Goal: Task Accomplishment & Management: Manage account settings

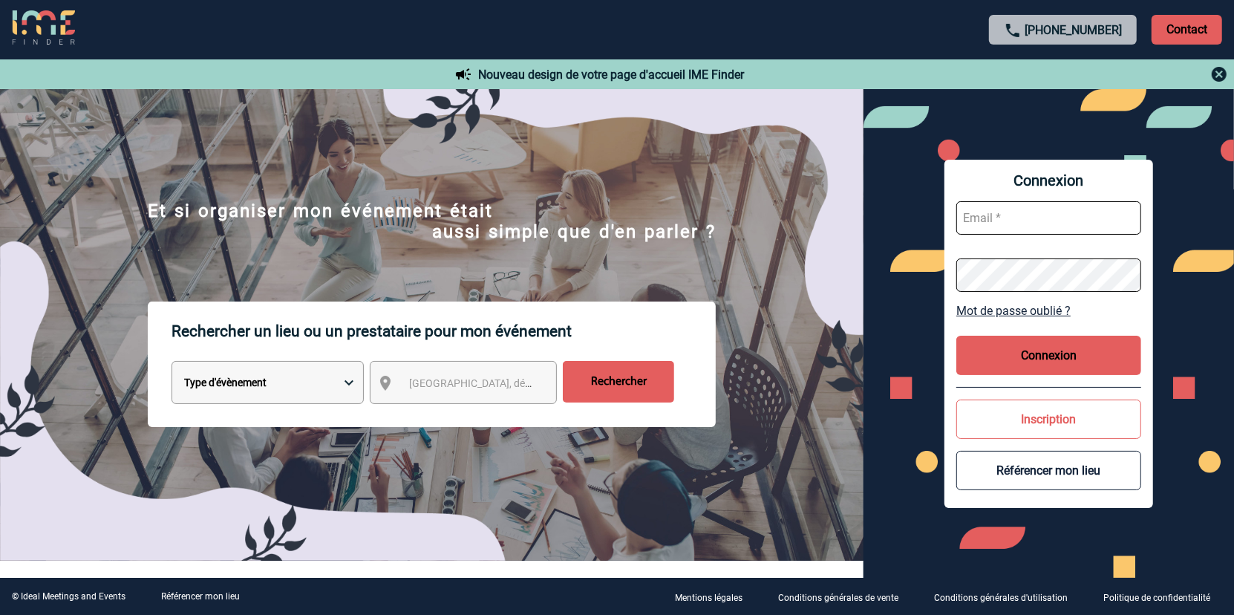
click at [1005, 218] on input "text" at bounding box center [1048, 217] width 185 height 33
type input "valerie.barres@antargaz.com"
click at [1046, 360] on button "Connexion" at bounding box center [1048, 355] width 185 height 39
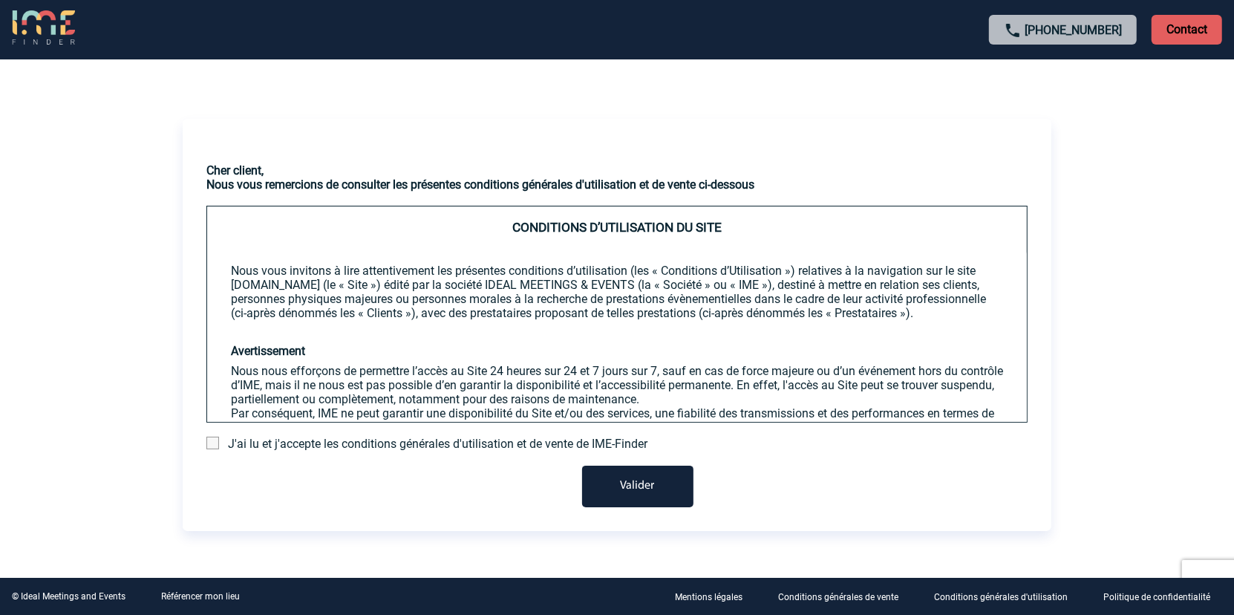
click at [211, 443] on span at bounding box center [212, 443] width 13 height 13
click at [0, 0] on input "checkbox" at bounding box center [0, 0] width 0 height 0
click at [644, 491] on button "Valider" at bounding box center [637, 487] width 111 height 42
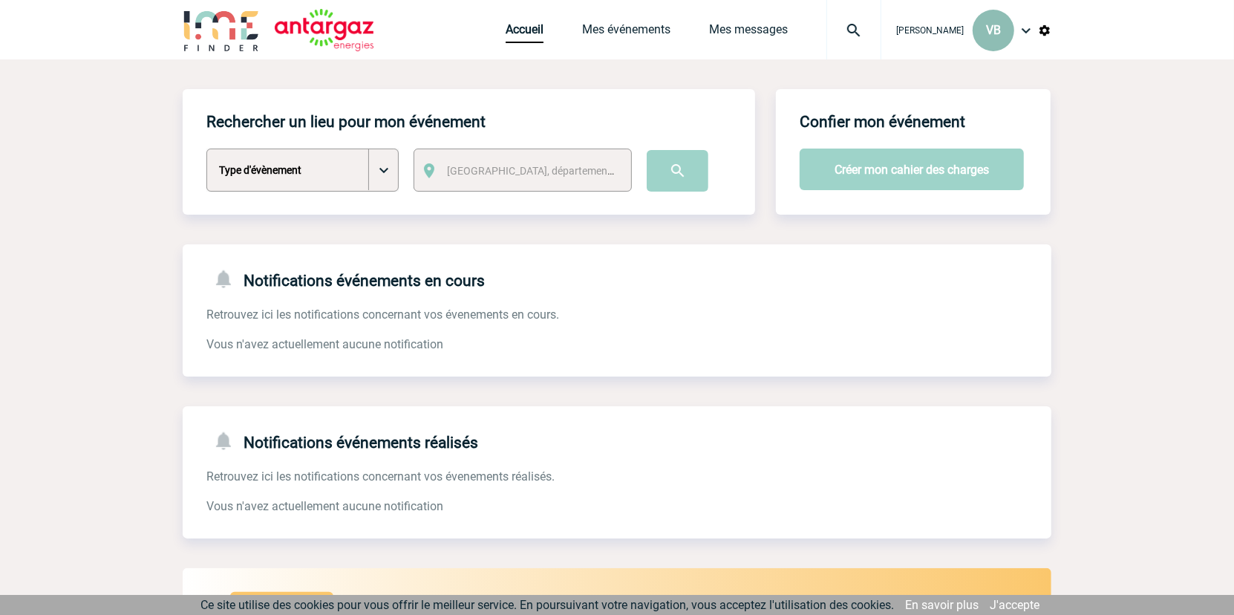
click at [994, 35] on span "VB" at bounding box center [993, 30] width 15 height 14
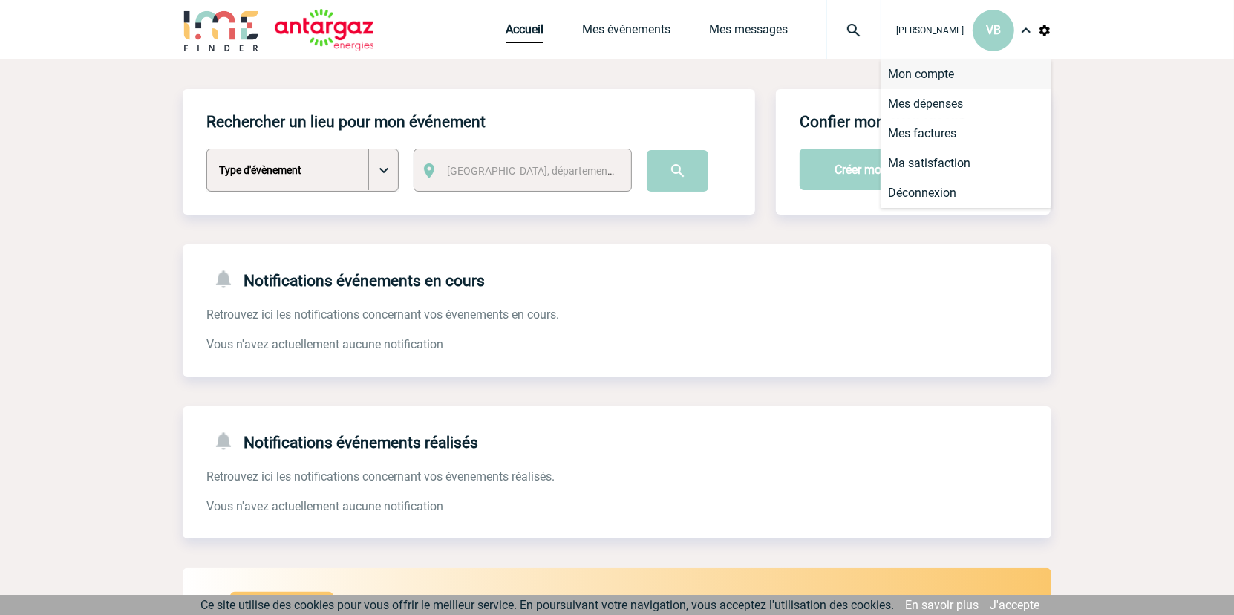
click at [953, 76] on li "Mon compte" at bounding box center [966, 74] width 171 height 30
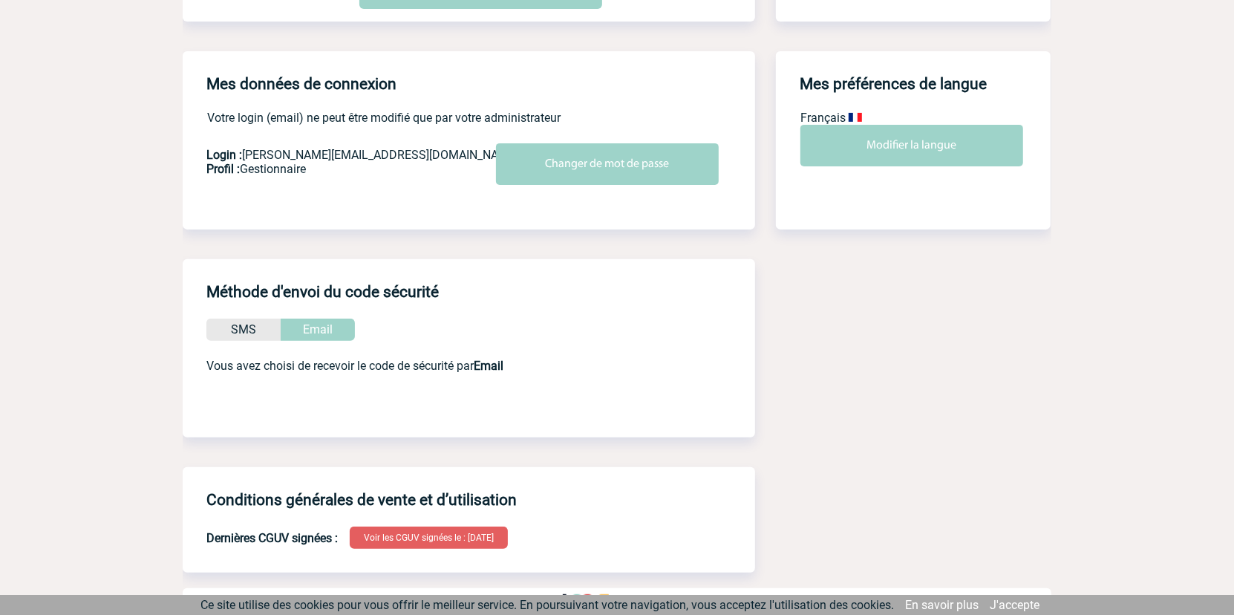
scroll to position [323, 0]
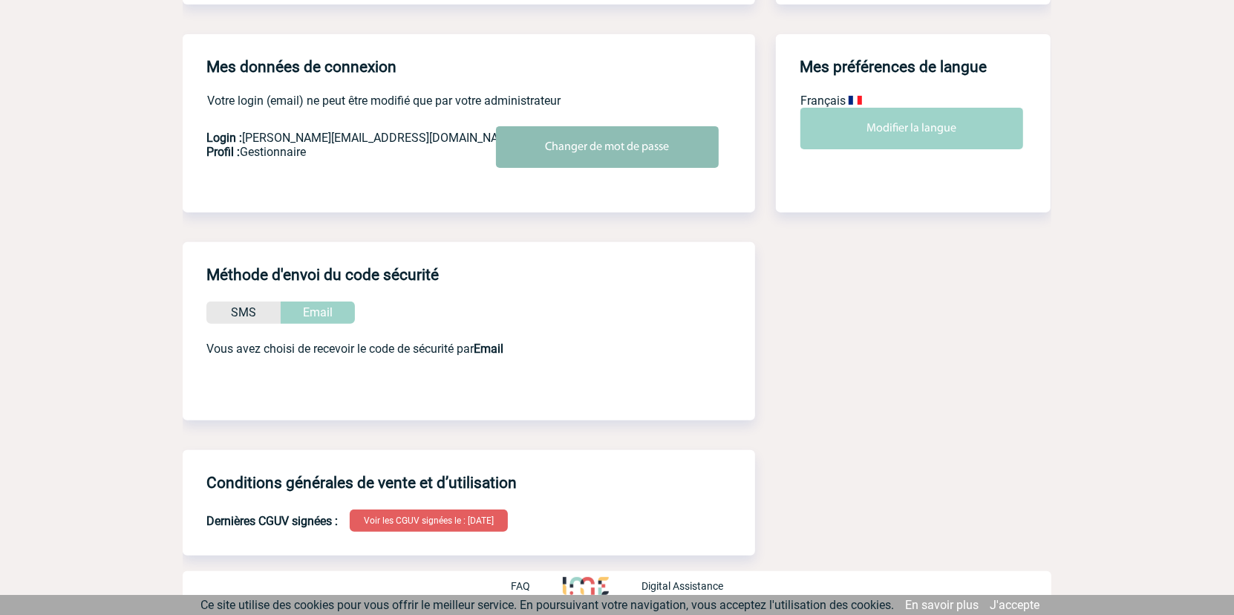
click at [610, 141] on input "Changer de mot de passe" at bounding box center [607, 147] width 223 height 42
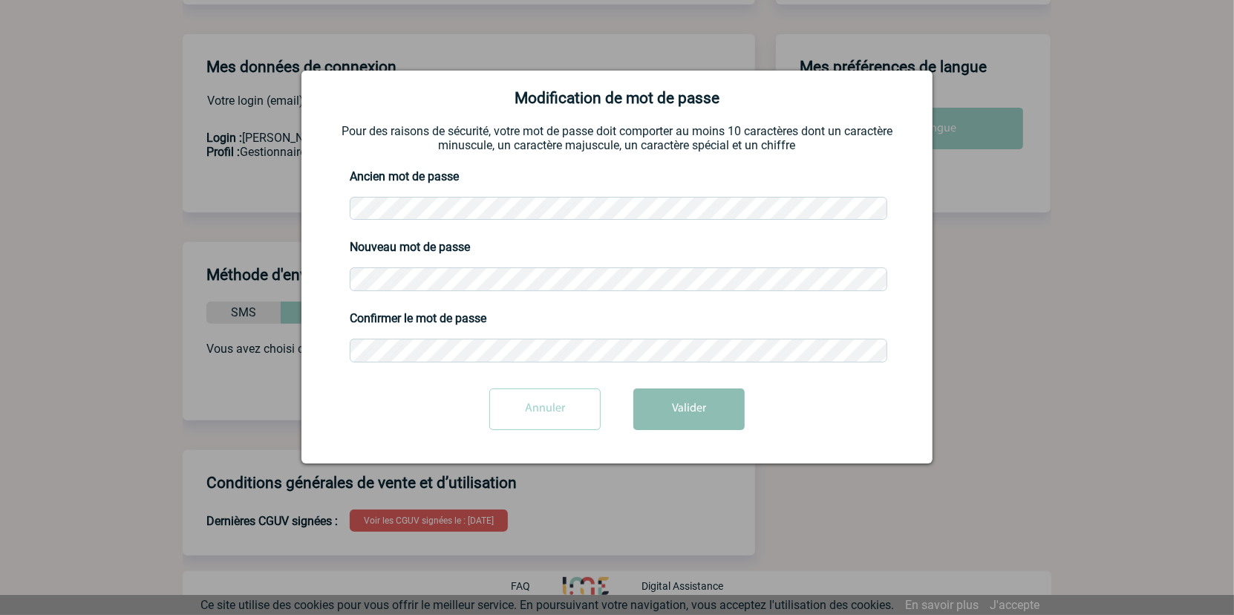
click at [708, 411] on button "Valider" at bounding box center [688, 409] width 111 height 42
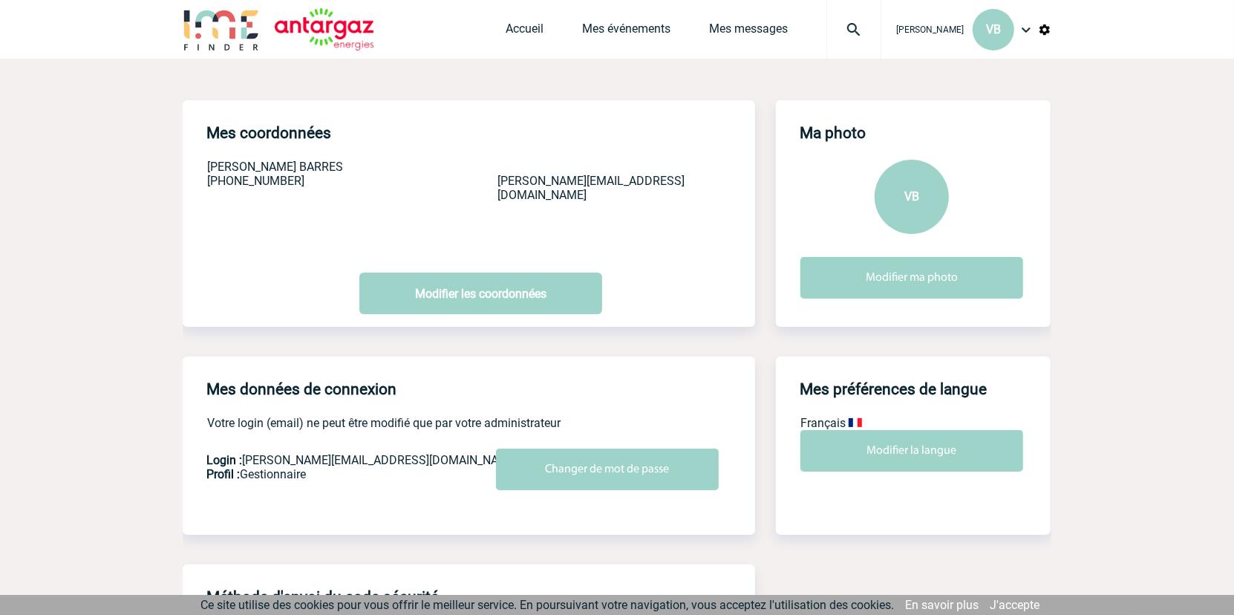
scroll to position [0, 0]
click at [347, 33] on img at bounding box center [324, 30] width 99 height 42
click at [230, 38] on img at bounding box center [221, 30] width 77 height 42
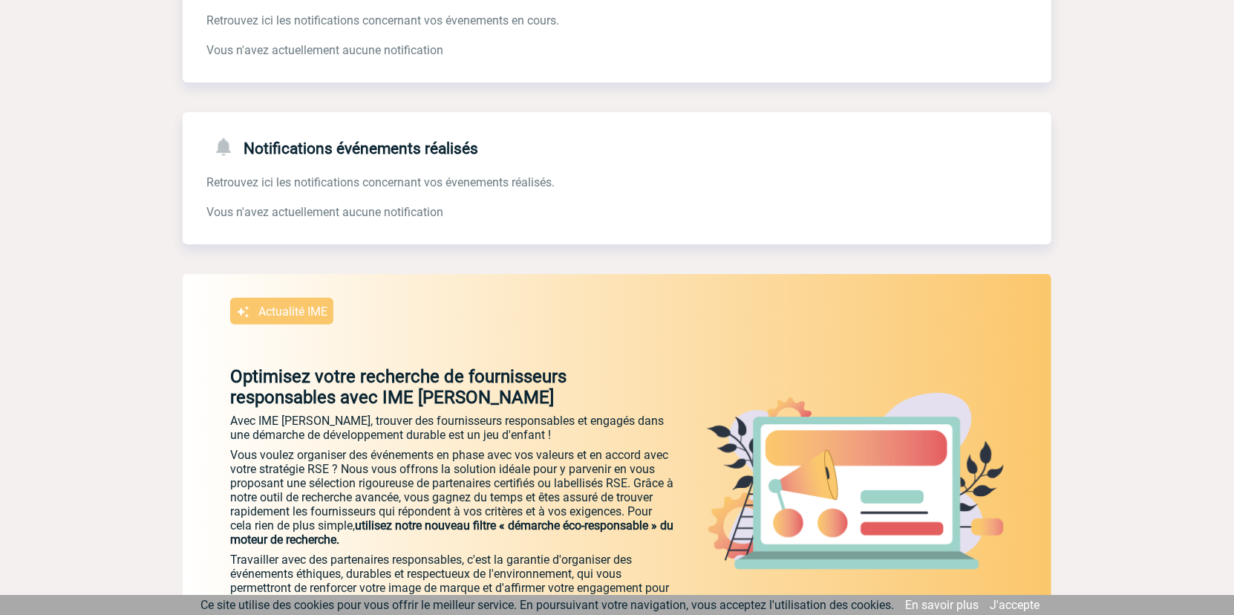
scroll to position [429, 0]
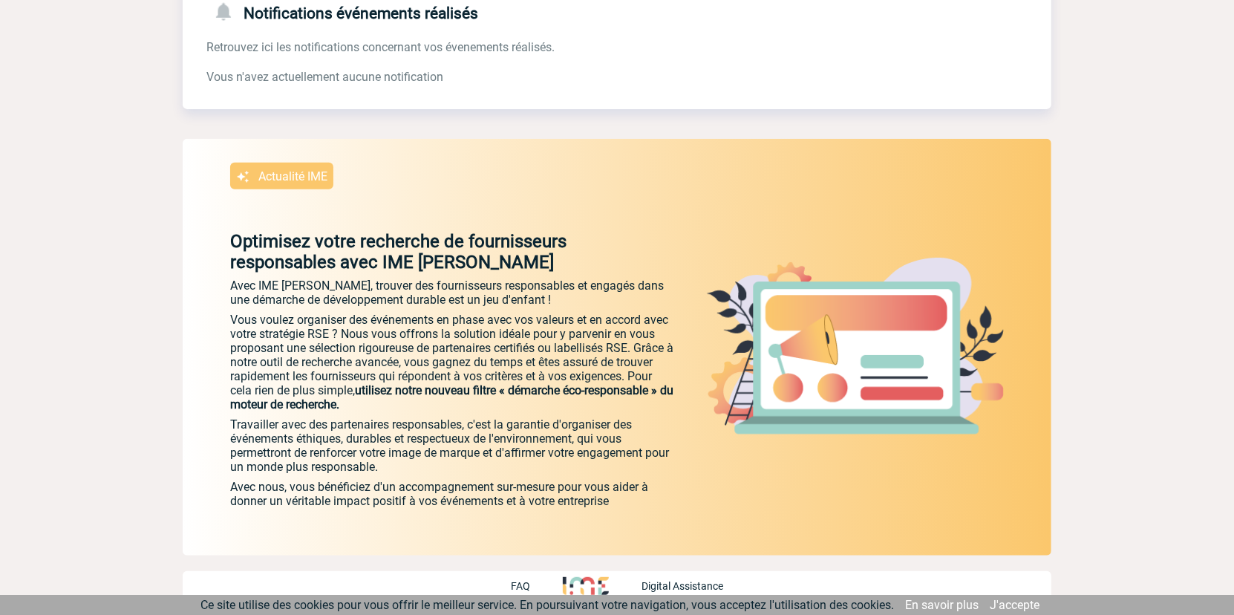
click at [1007, 604] on link "J'accepte" at bounding box center [1015, 605] width 50 height 14
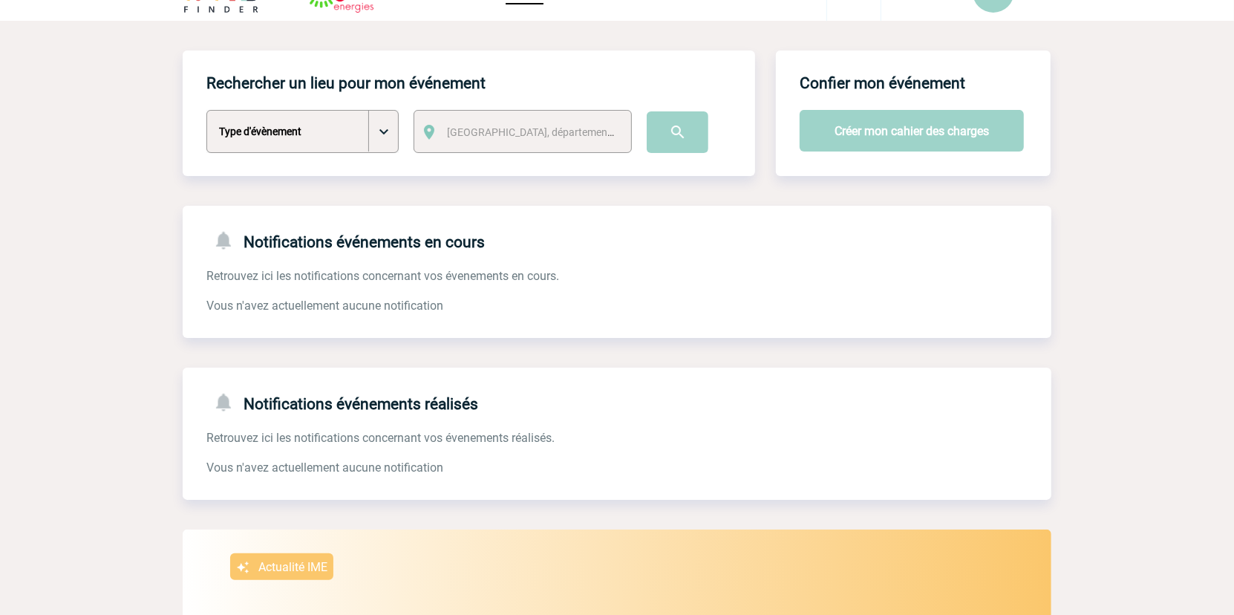
scroll to position [0, 0]
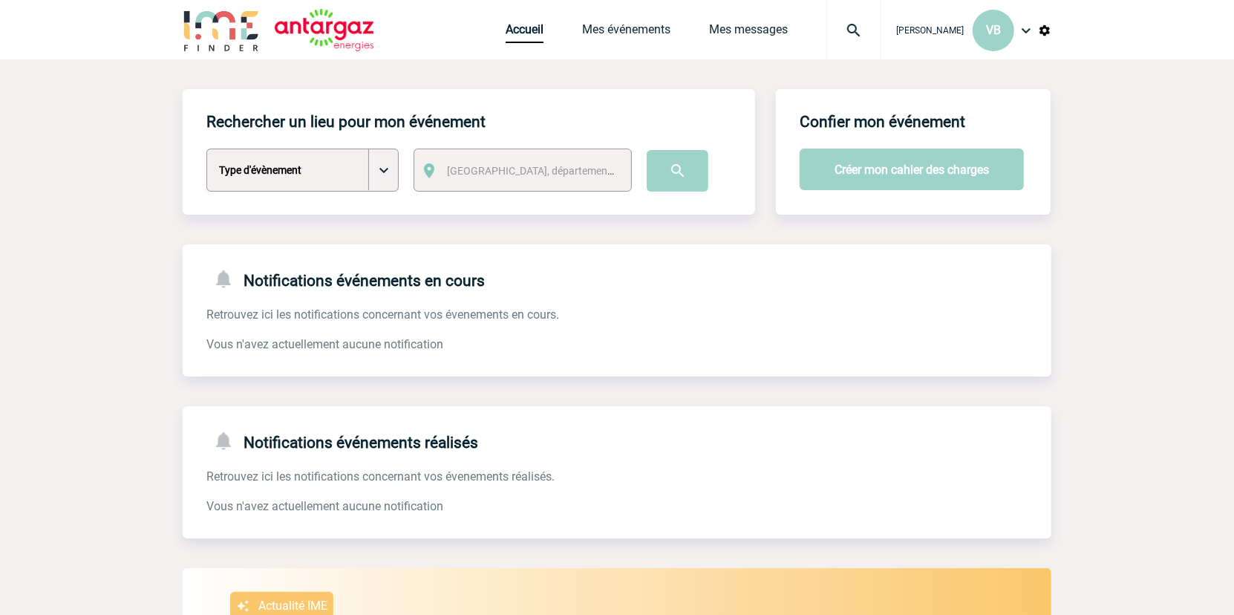
click at [544, 173] on span "Ville, département, région..." at bounding box center [550, 171] width 206 height 12
type input "cely"
select select "324"
click at [387, 177] on select "Type d'évènement Séminaire avec nuitée Séminaire sans nuitée Repas de groupe Te…" at bounding box center [302, 169] width 192 height 43
select select "1"
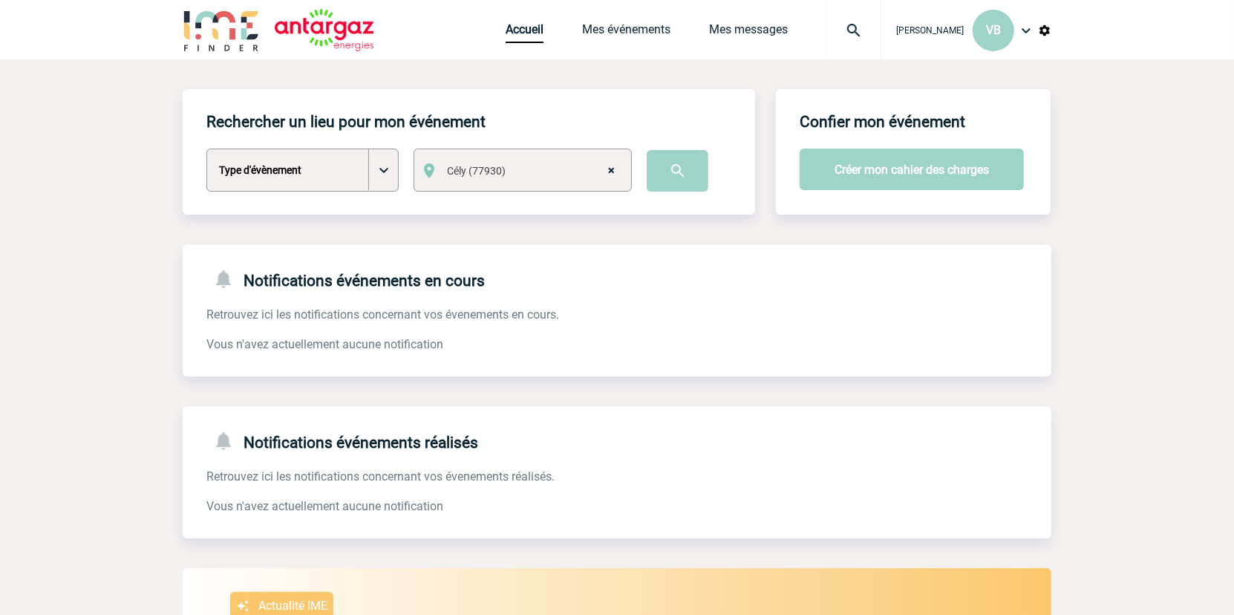
click at [206, 149] on select "Type d'évènement Séminaire avec nuitée Séminaire sans nuitée Repas de groupe Te…" at bounding box center [302, 169] width 192 height 43
click at [684, 172] on input "image" at bounding box center [678, 171] width 62 height 42
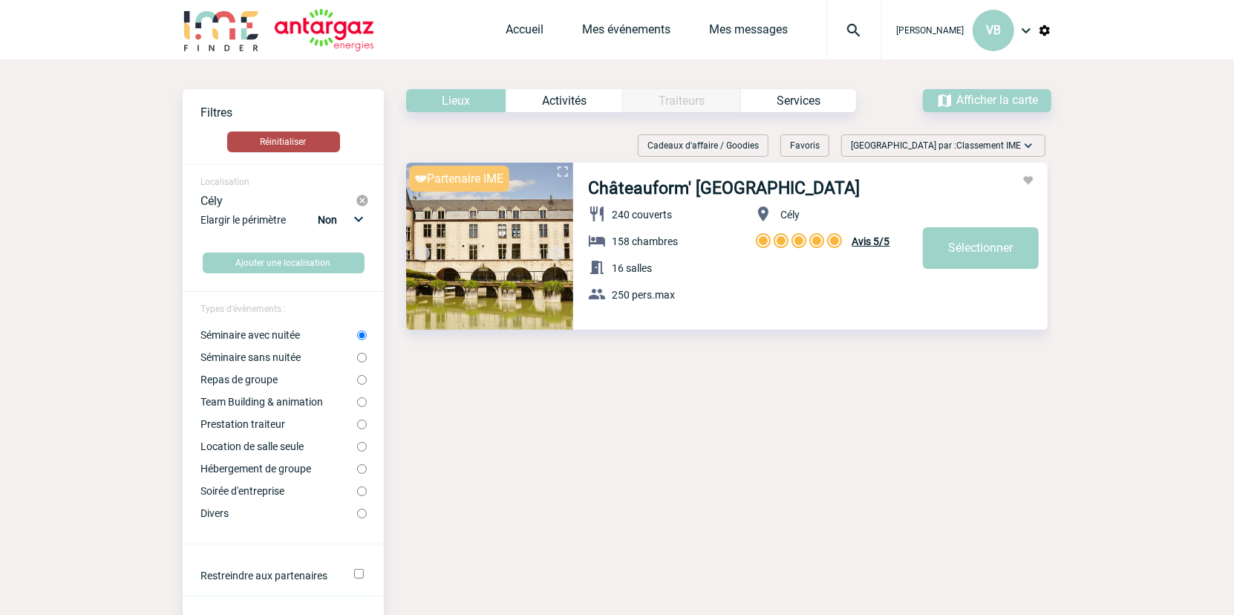
click at [295, 141] on button "Réinitialiser" at bounding box center [283, 141] width 113 height 21
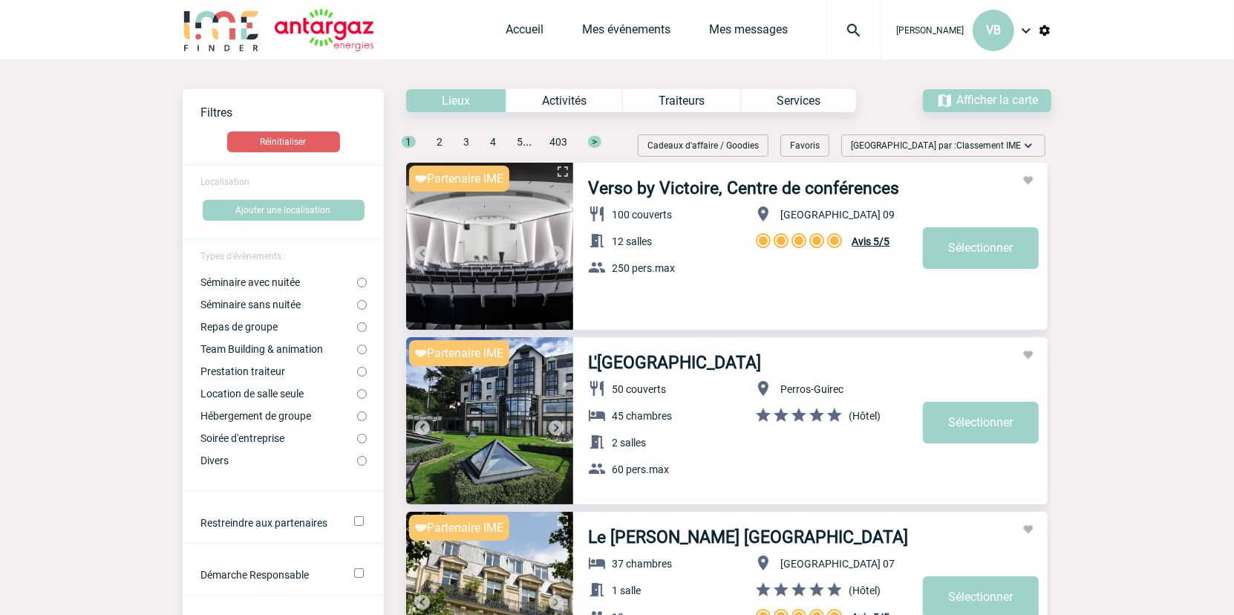
scroll to position [163, 0]
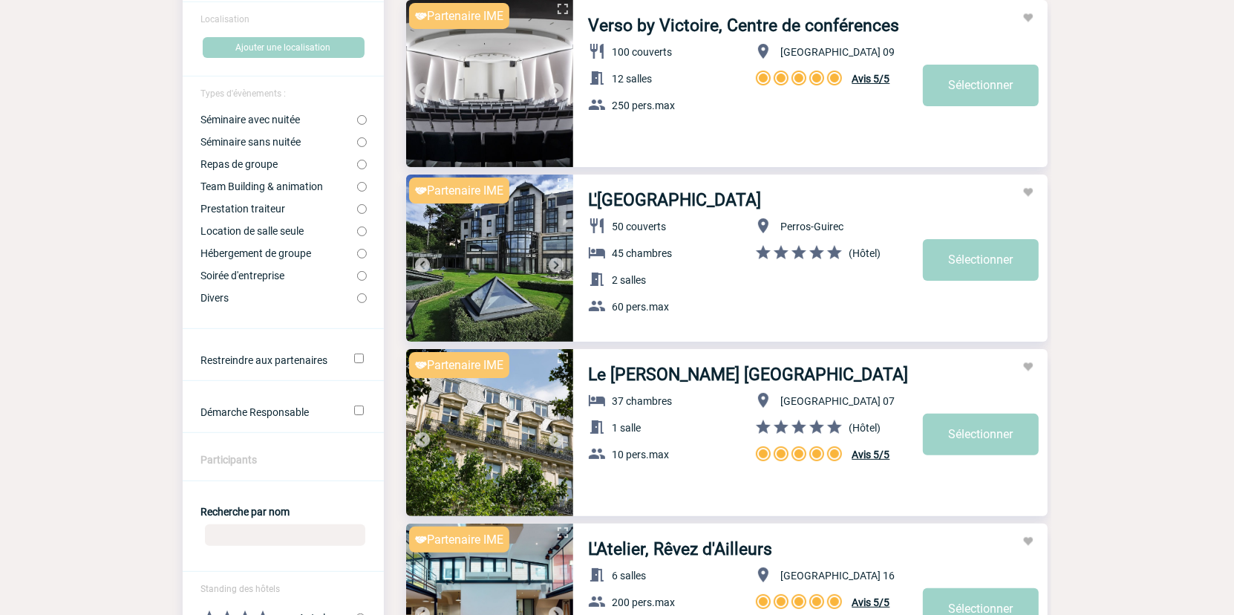
click at [240, 214] on label "Prestation traiteur" at bounding box center [278, 209] width 157 height 12
click at [357, 214] on input "Prestation traiteur" at bounding box center [362, 209] width 10 height 10
radio input "true"
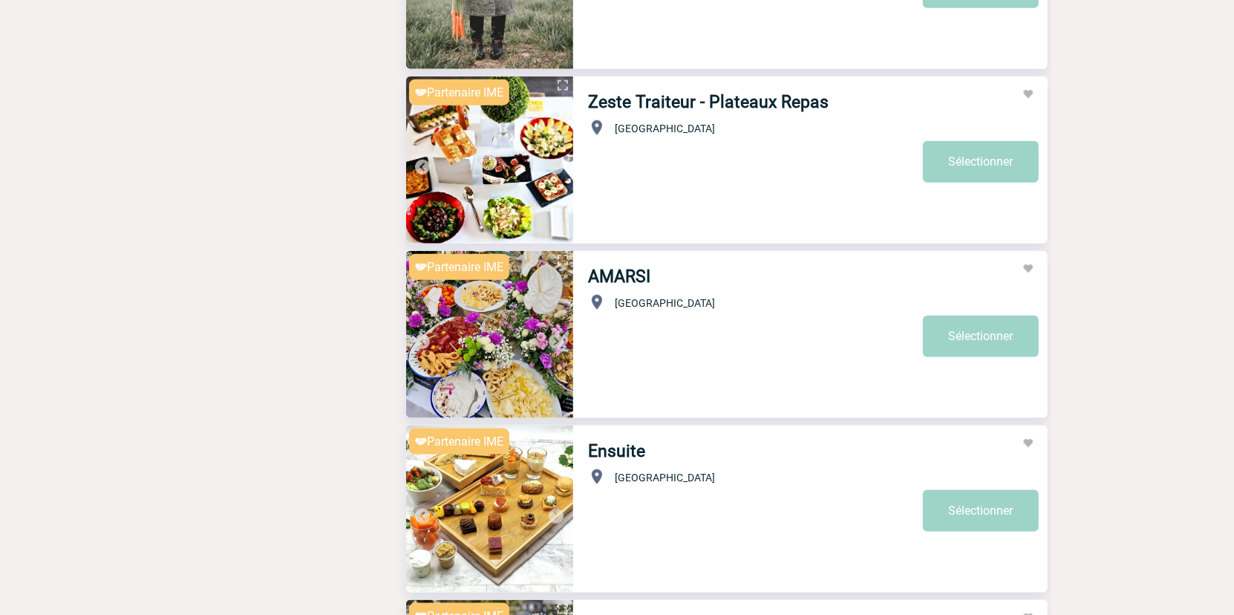
scroll to position [0, 0]
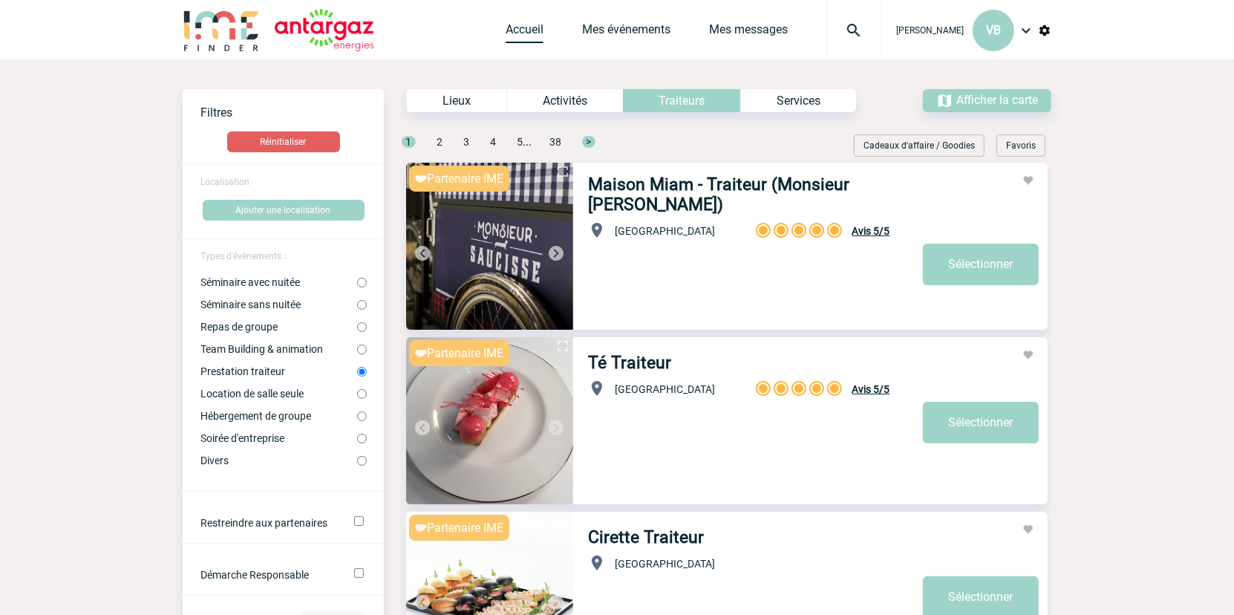
click at [519, 30] on link "Accueil" at bounding box center [525, 32] width 38 height 21
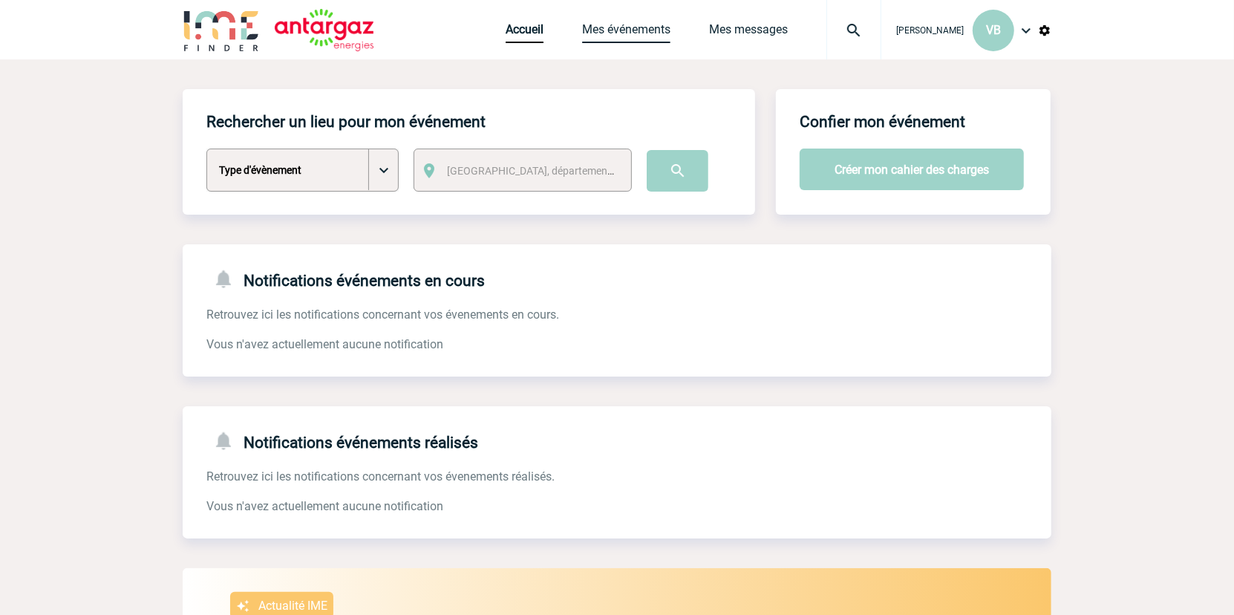
click at [644, 31] on link "Mes événements" at bounding box center [626, 32] width 88 height 21
